Goal: Information Seeking & Learning: Check status

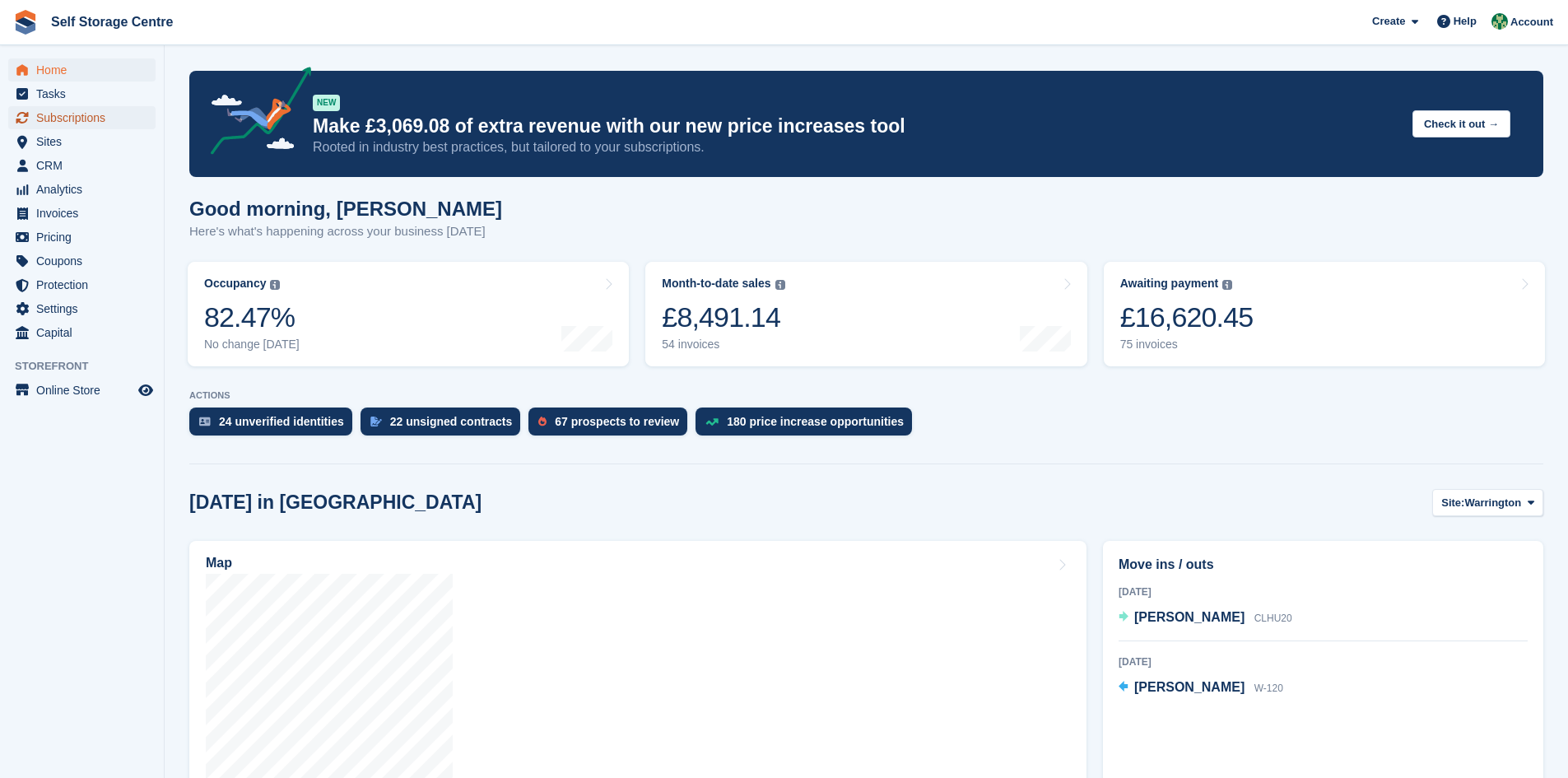
click at [80, 119] on span "Subscriptions" at bounding box center [86, 117] width 99 height 23
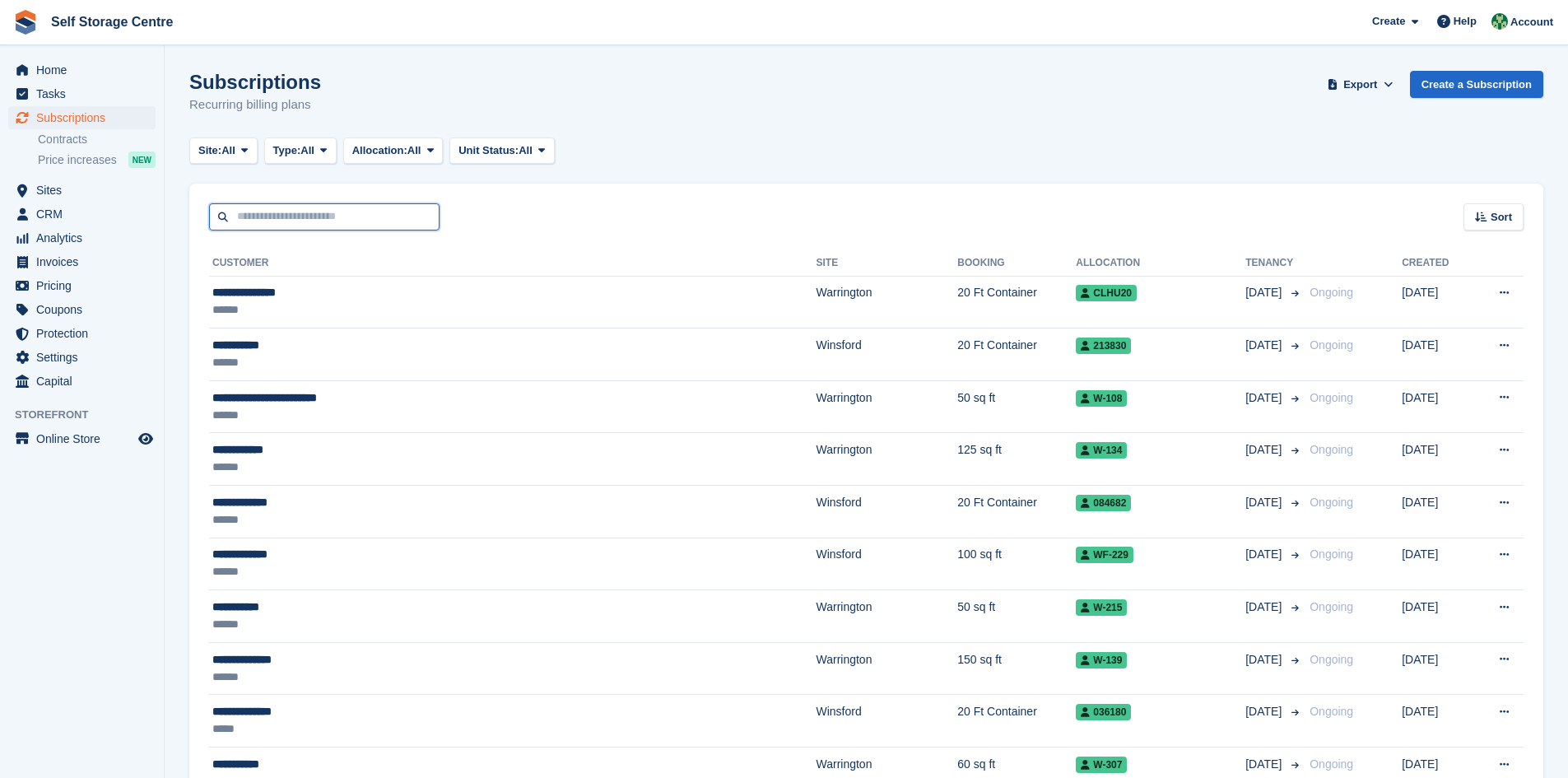
click at [243, 219] on input "text" at bounding box center [324, 216] width 230 height 27
type input "**********"
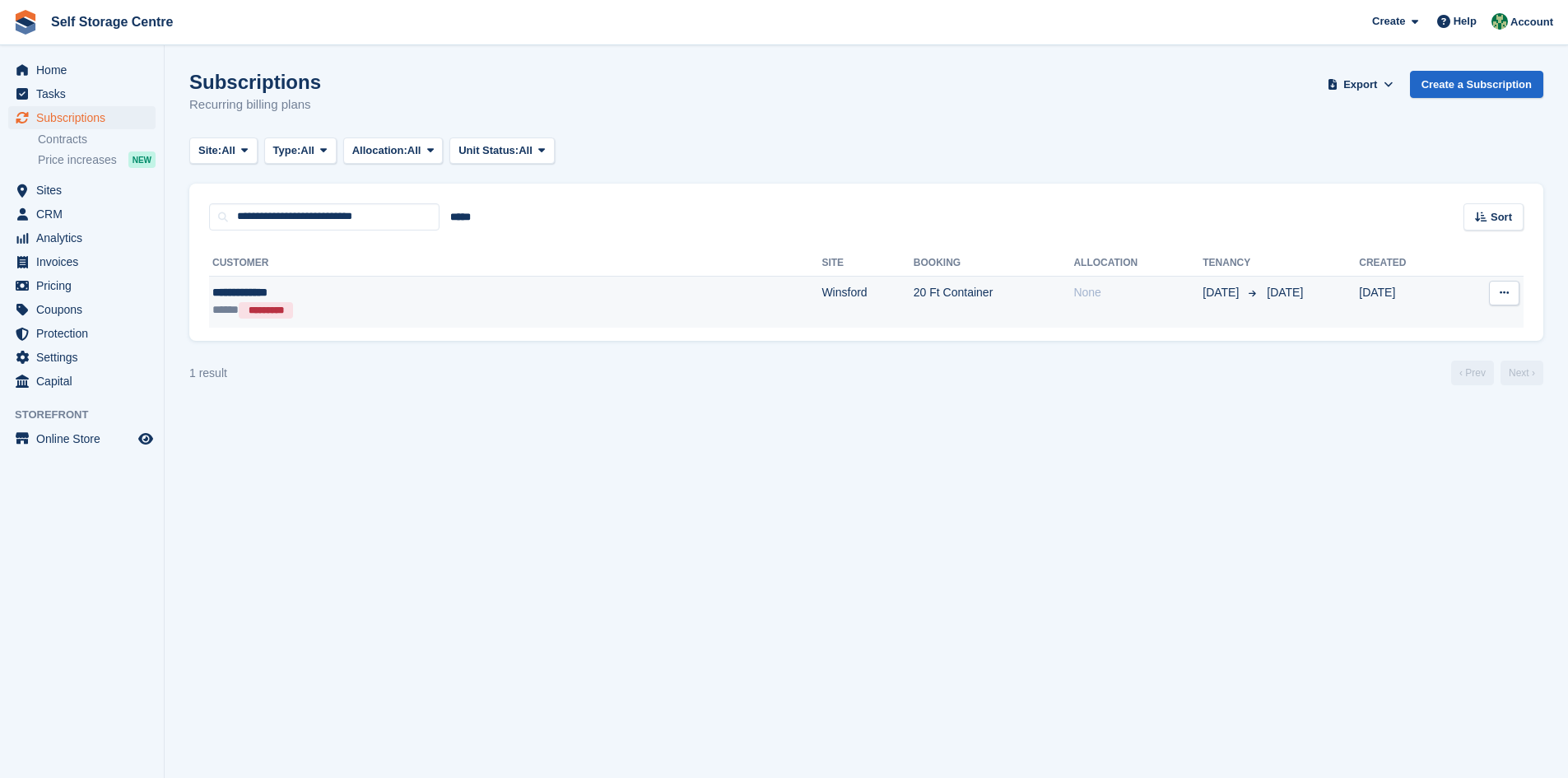
click at [471, 309] on div "***** *********" at bounding box center [363, 309] width 300 height 17
